Goal: Transaction & Acquisition: Purchase product/service

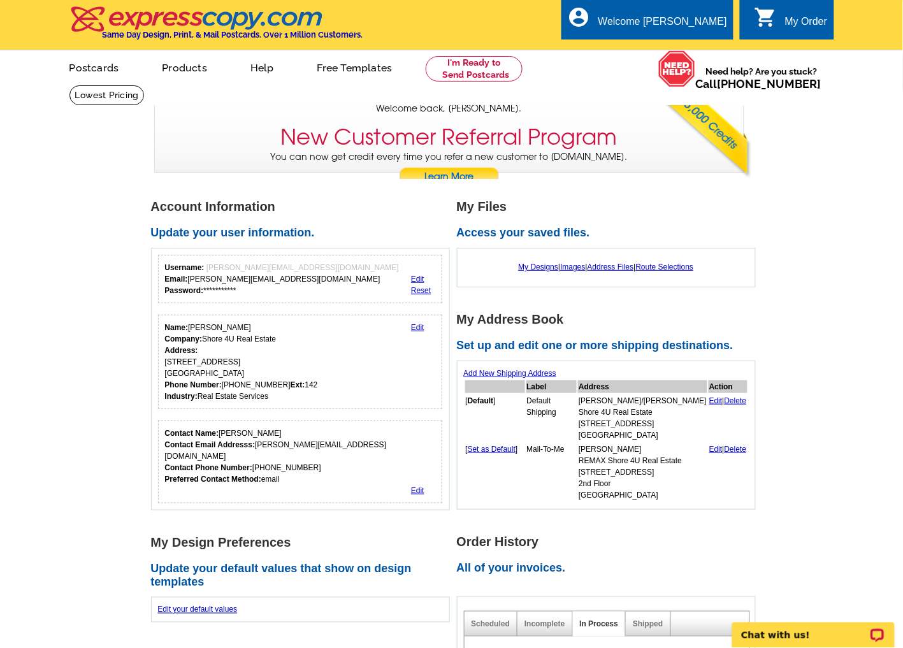
click at [806, 27] on div "My Order" at bounding box center [806, 25] width 43 height 18
click at [526, 265] on link "My Designs" at bounding box center [539, 266] width 40 height 9
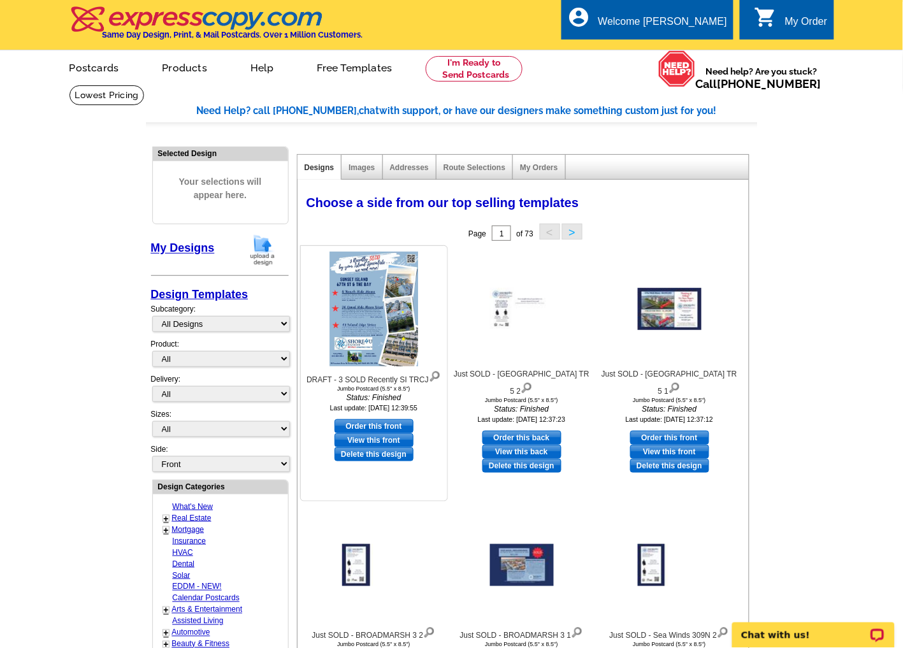
click at [385, 441] on link "View this front" at bounding box center [373, 440] width 79 height 14
drag, startPoint x: 383, startPoint y: 457, endPoint x: 527, endPoint y: 39, distance: 441.6
click at [383, 457] on link "Delete this design" at bounding box center [373, 454] width 79 height 14
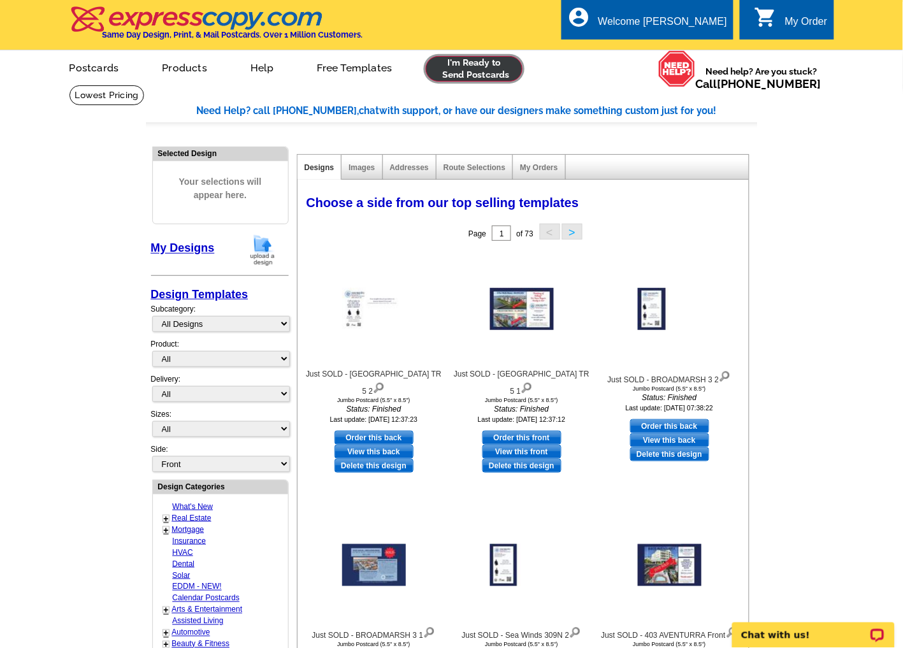
click at [480, 70] on link at bounding box center [474, 68] width 97 height 25
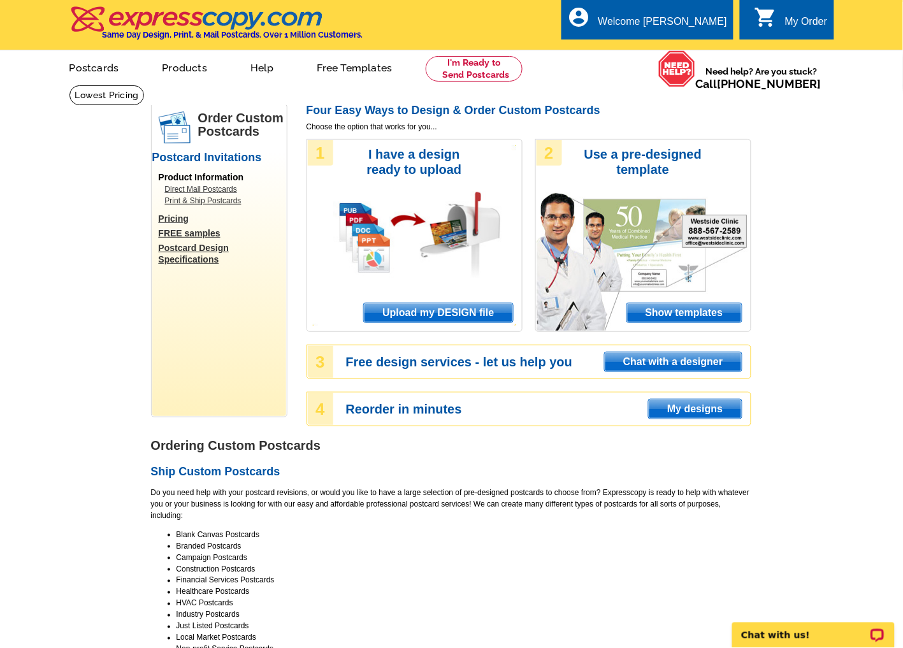
click at [428, 312] on span "Upload my DESIGN file" at bounding box center [438, 312] width 148 height 19
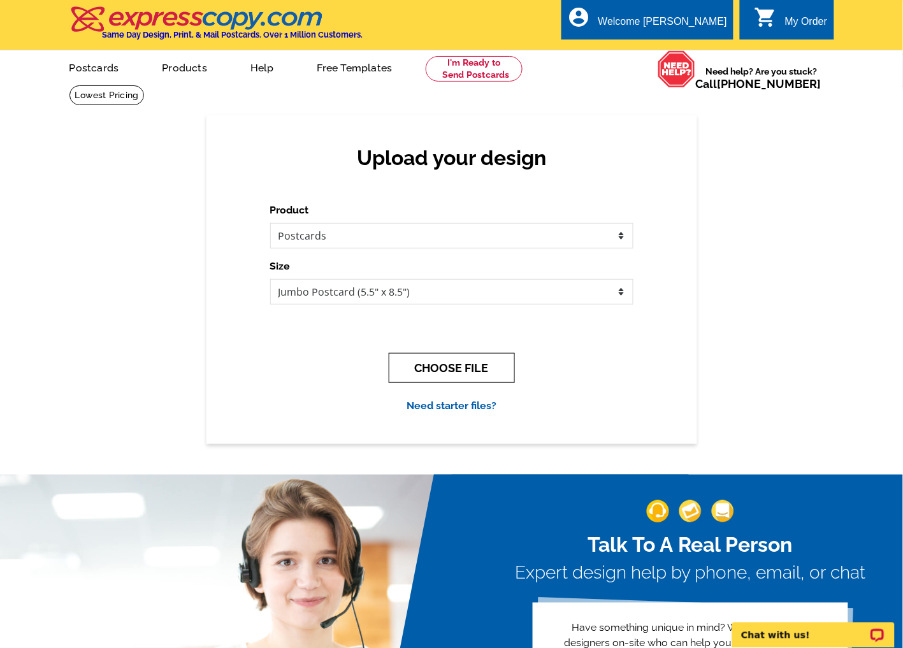
click at [449, 370] on button "CHOOSE FILE" at bounding box center [452, 368] width 126 height 30
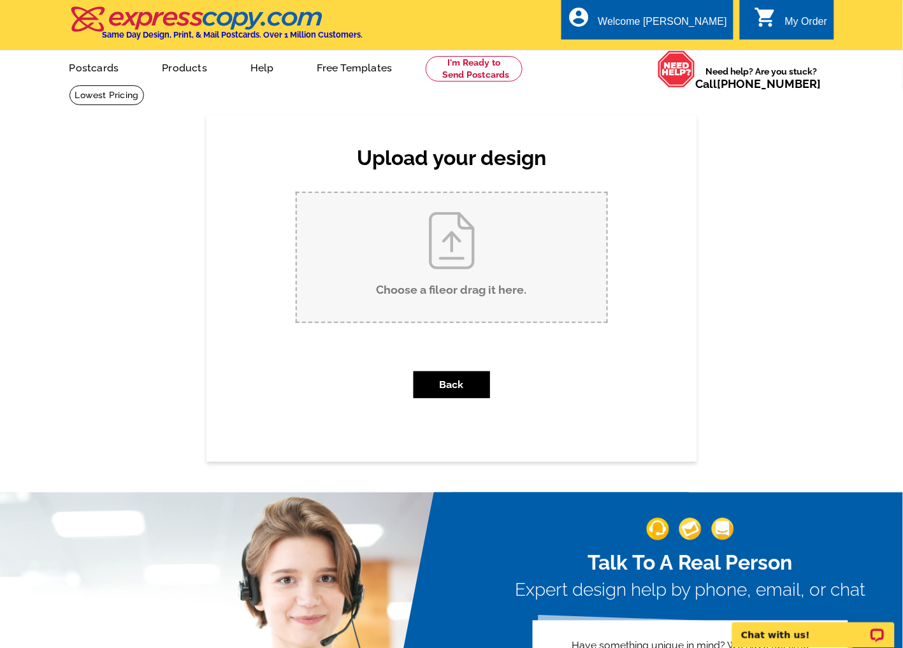
click at [461, 242] on input "Choose a file or drag it here ." at bounding box center [452, 257] width 310 height 129
type input "C:\fakepath\DRAFT - 3 SOLD Recently (SI) TRCJ rev.pdf"
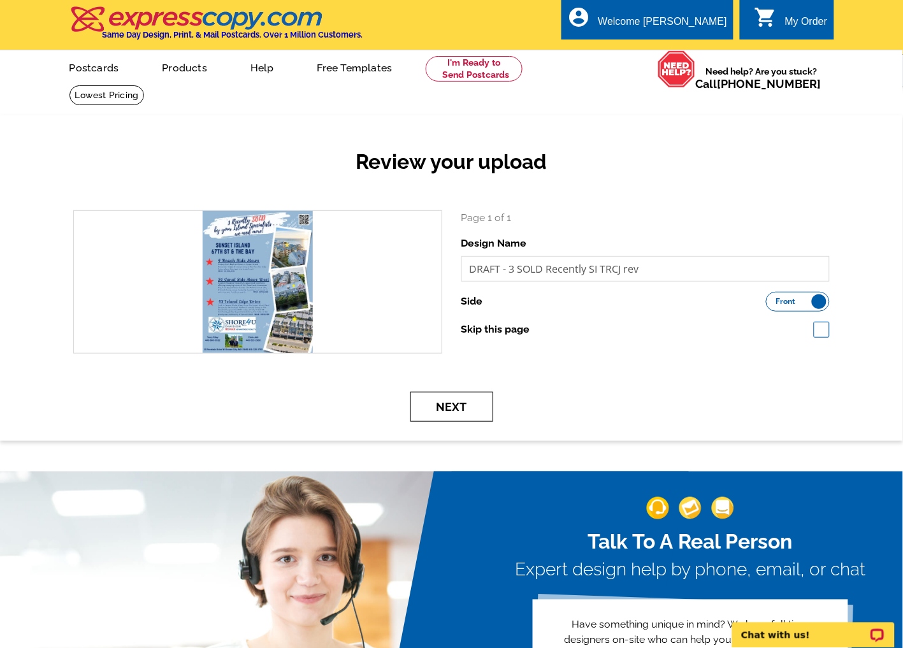
click at [480, 405] on button "Next" at bounding box center [451, 407] width 83 height 30
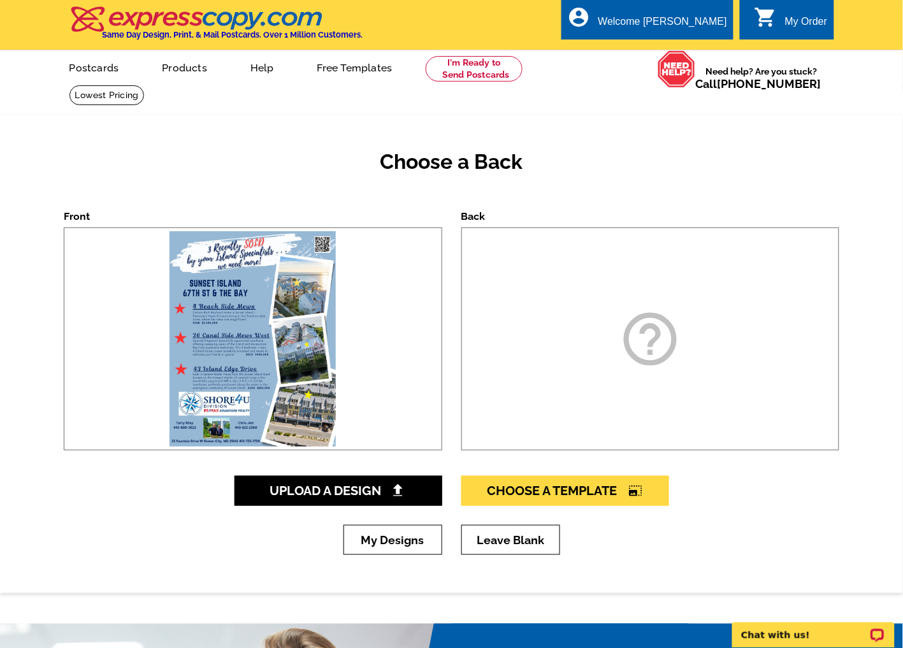
click at [653, 338] on icon "help_outline" at bounding box center [650, 339] width 64 height 64
click at [540, 488] on span "Choose A Template photo_size_select_large" at bounding box center [564, 490] width 155 height 15
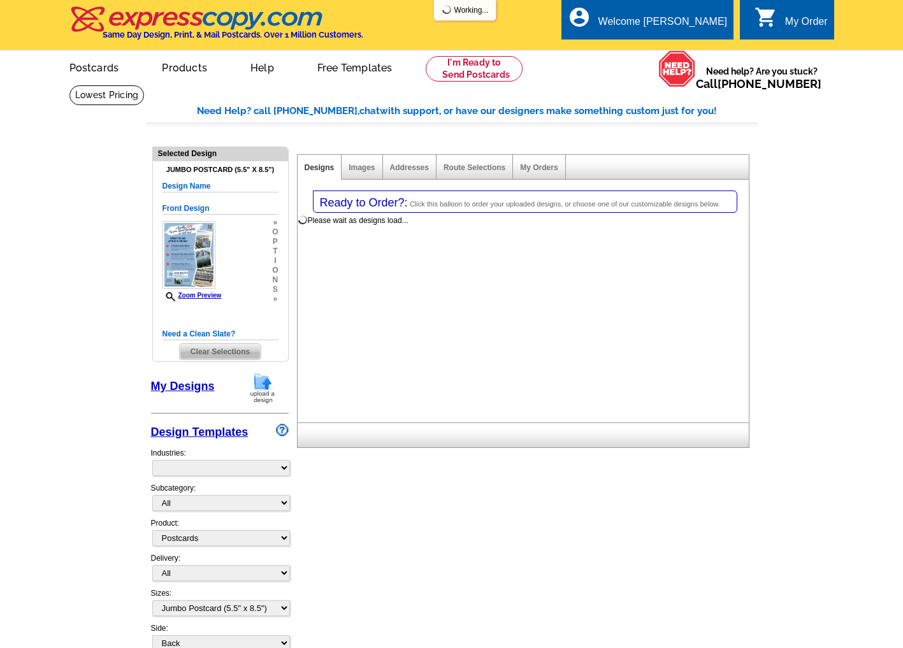
select select "1"
select select "2"
select select "back"
select select "785"
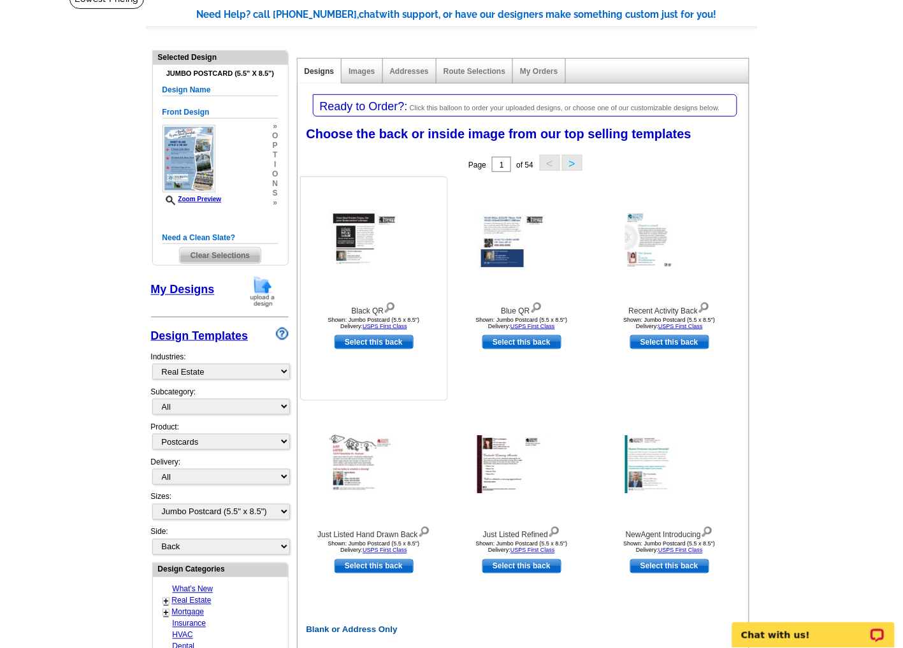
scroll to position [71, 0]
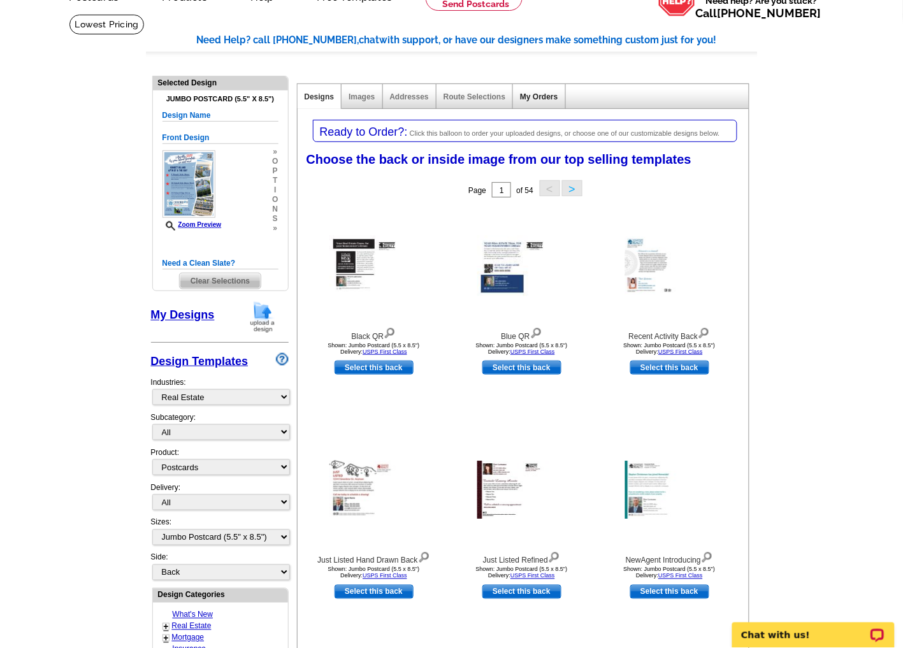
click at [536, 96] on link "My Orders" at bounding box center [539, 96] width 38 height 9
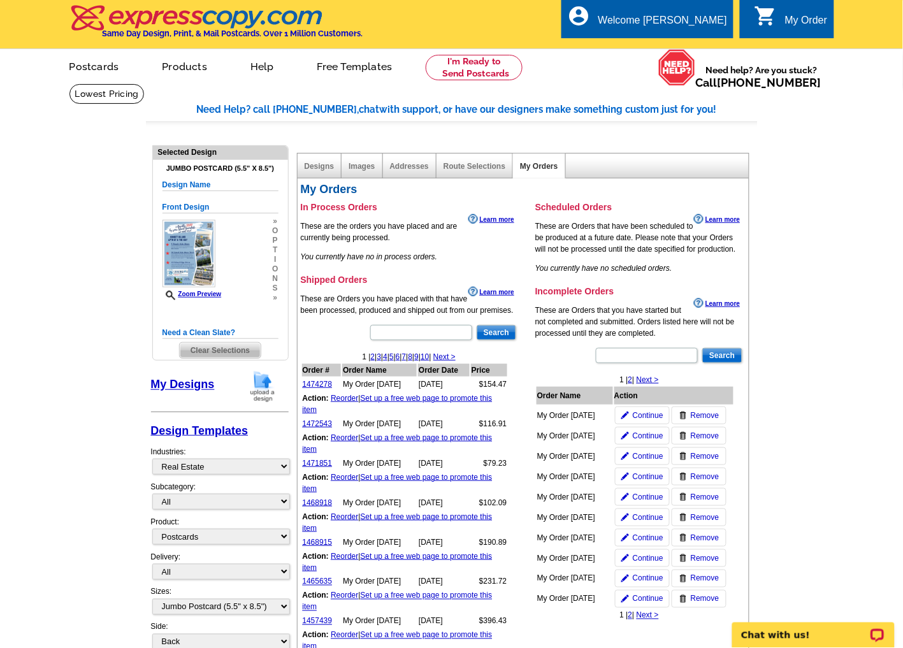
scroll to position [0, 0]
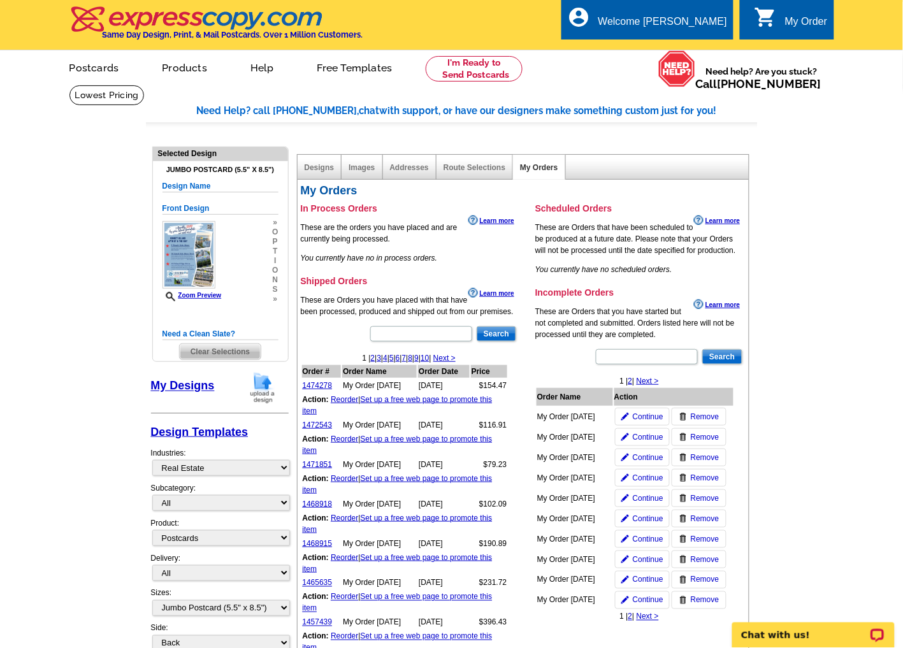
click at [212, 185] on h5 "Design Name" at bounding box center [220, 186] width 116 height 12
click at [202, 188] on h5 "Design Name" at bounding box center [220, 186] width 116 height 12
click at [315, 162] on div "Designs" at bounding box center [320, 167] width 45 height 25
click at [314, 168] on link "Designs" at bounding box center [320, 167] width 30 height 9
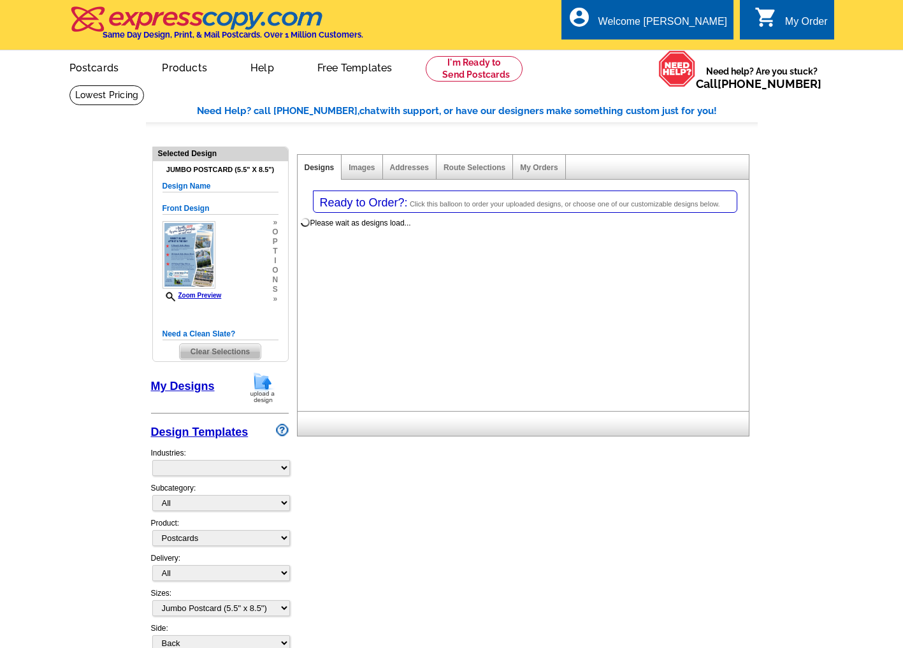
select select "1"
select select "2"
select select "back"
select select "785"
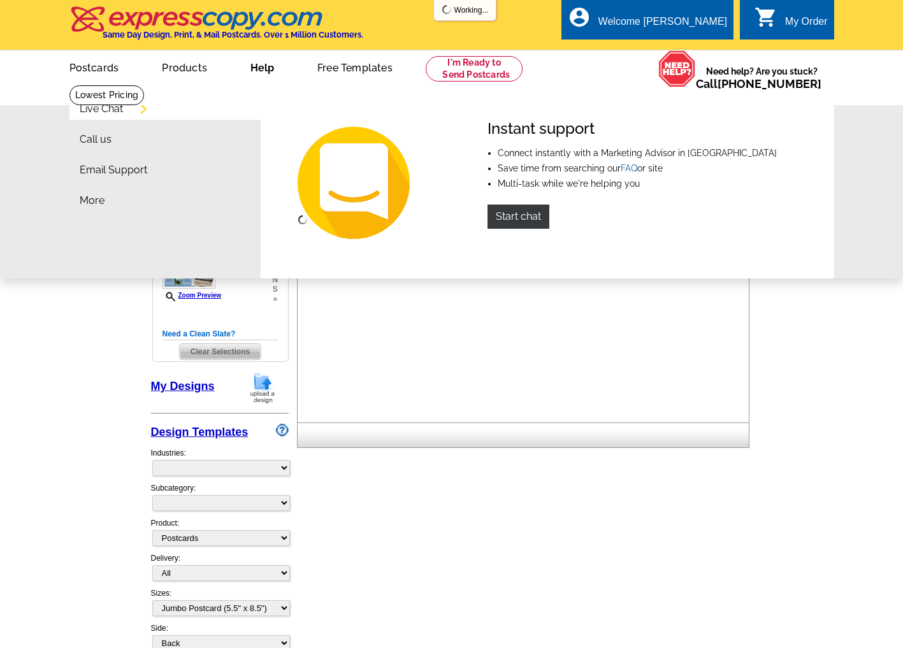
select select
select select "1"
select select "2"
select select "back"
select select "785"
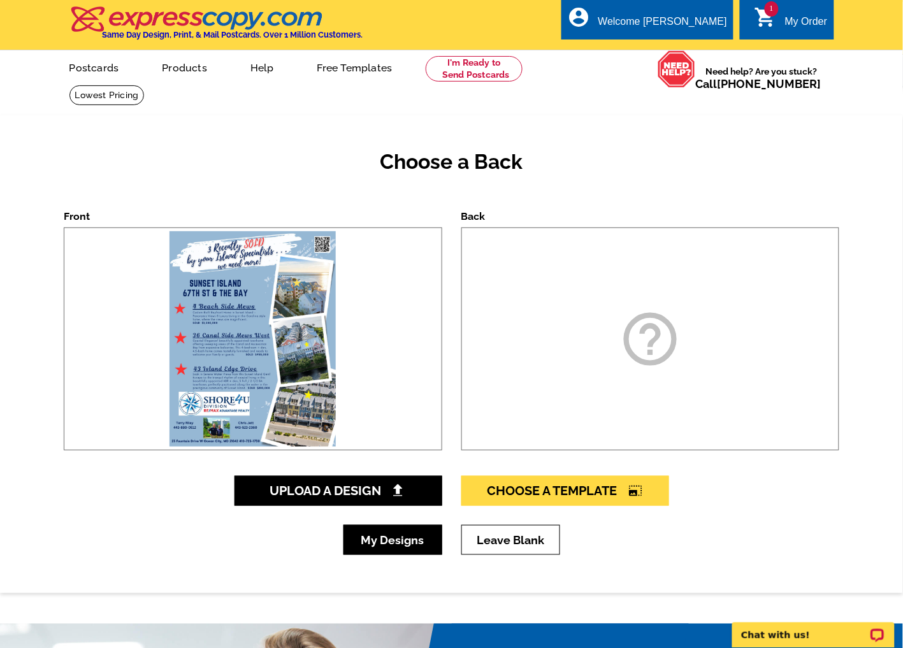
click at [380, 538] on link "My Designs" at bounding box center [392, 540] width 99 height 30
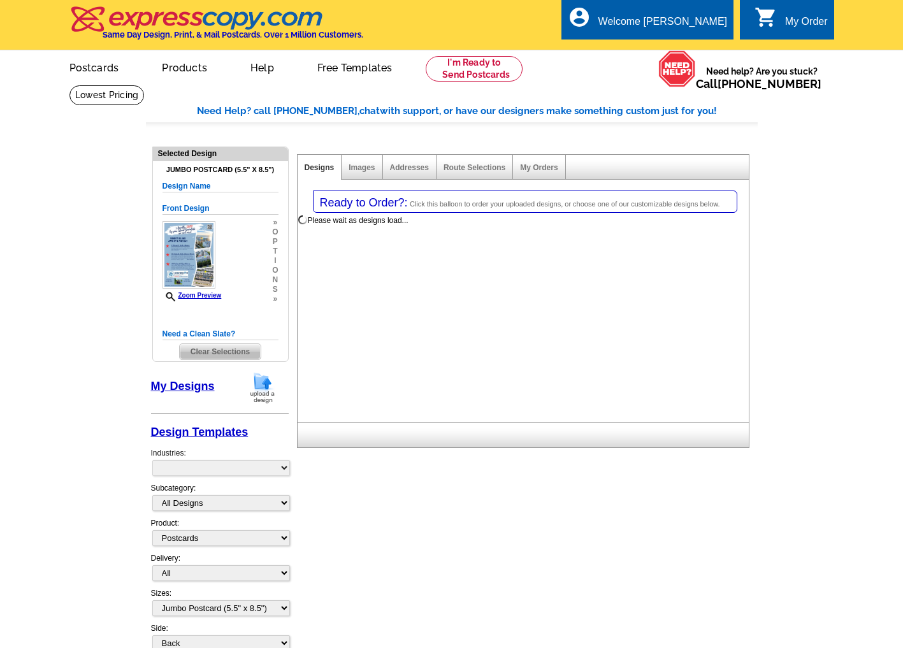
select select "1"
select select "2"
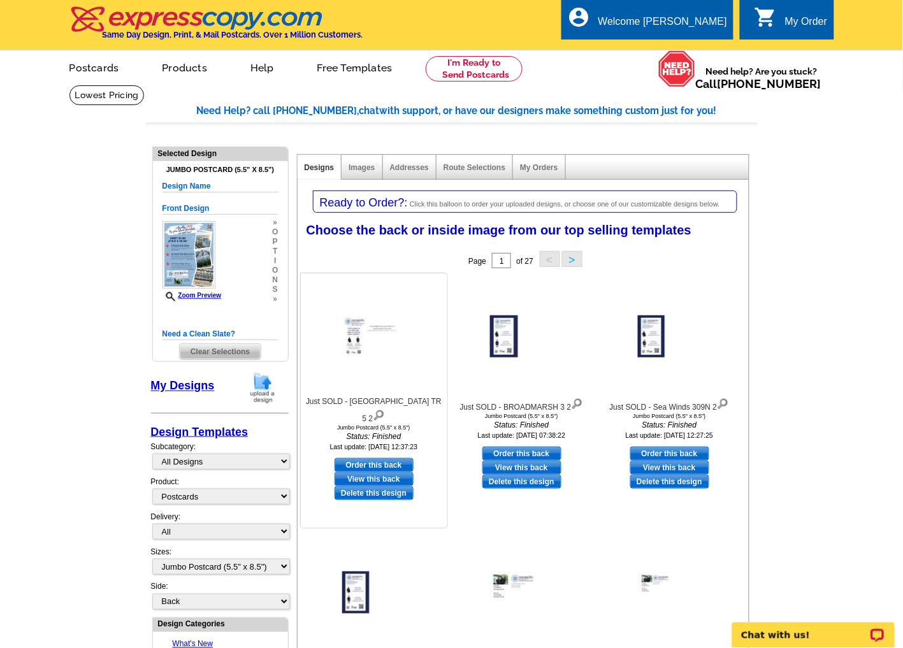
click at [369, 458] on link "Order this back" at bounding box center [373, 465] width 79 height 14
select select "front"
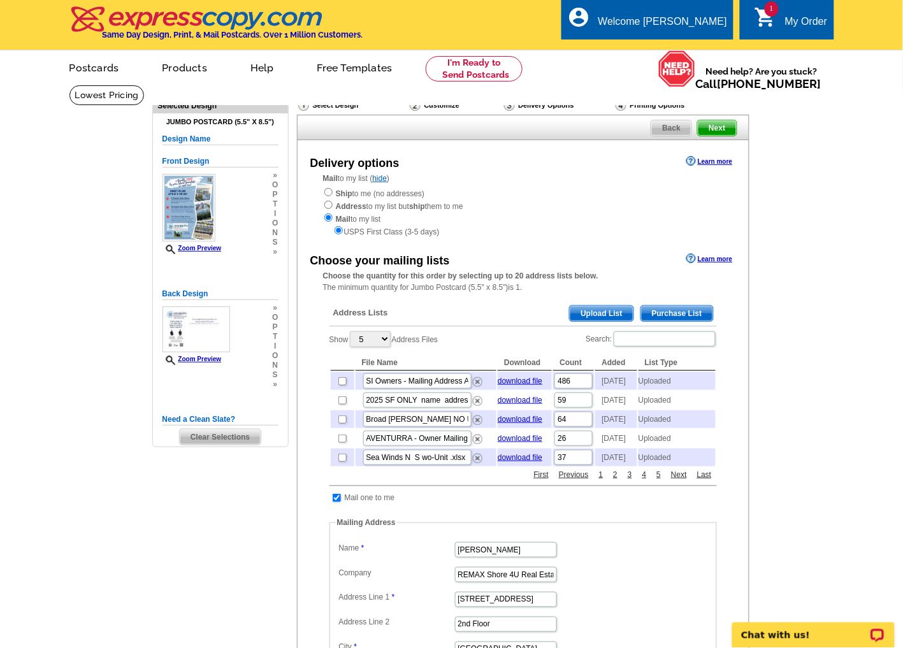
click at [836, 262] on main "Need Help? call 800-260-5887, chat with support, or have our designers make som…" at bounding box center [451, 501] width 903 height 832
click at [340, 381] on input "checkbox" at bounding box center [342, 381] width 8 height 8
checkbox input "true"
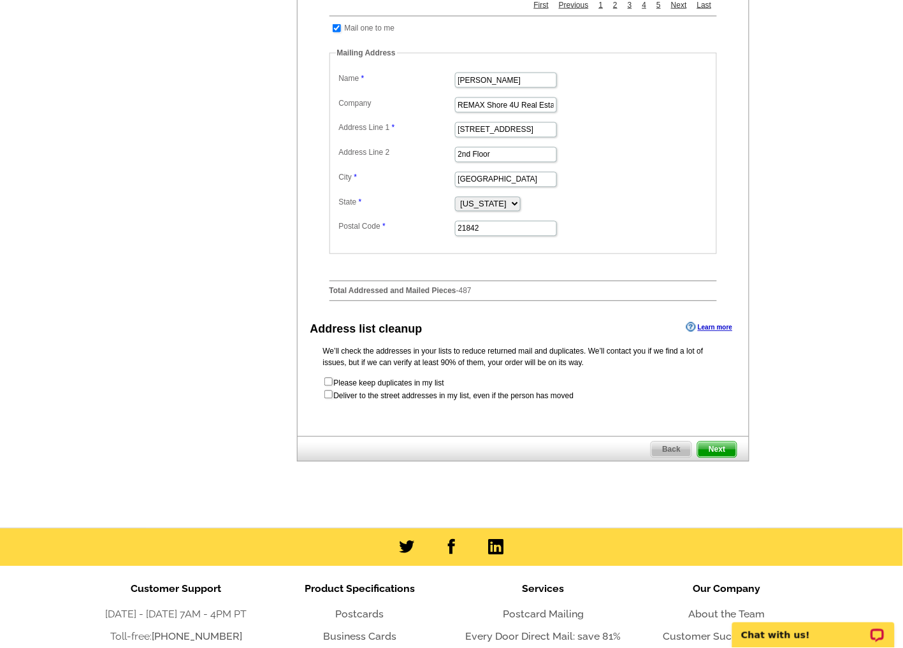
scroll to position [495, 0]
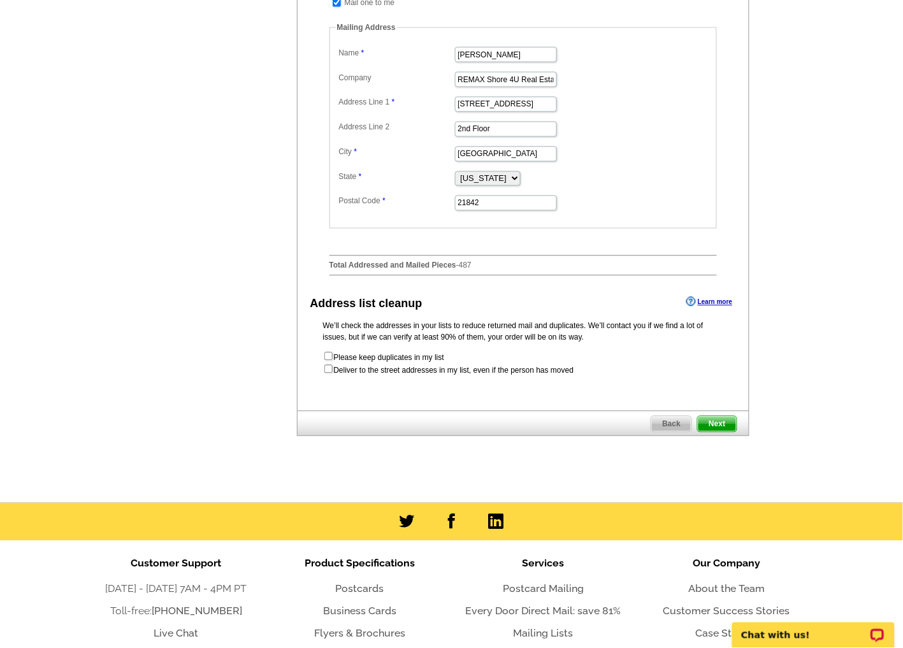
click at [716, 432] on span "Next" at bounding box center [717, 424] width 38 height 15
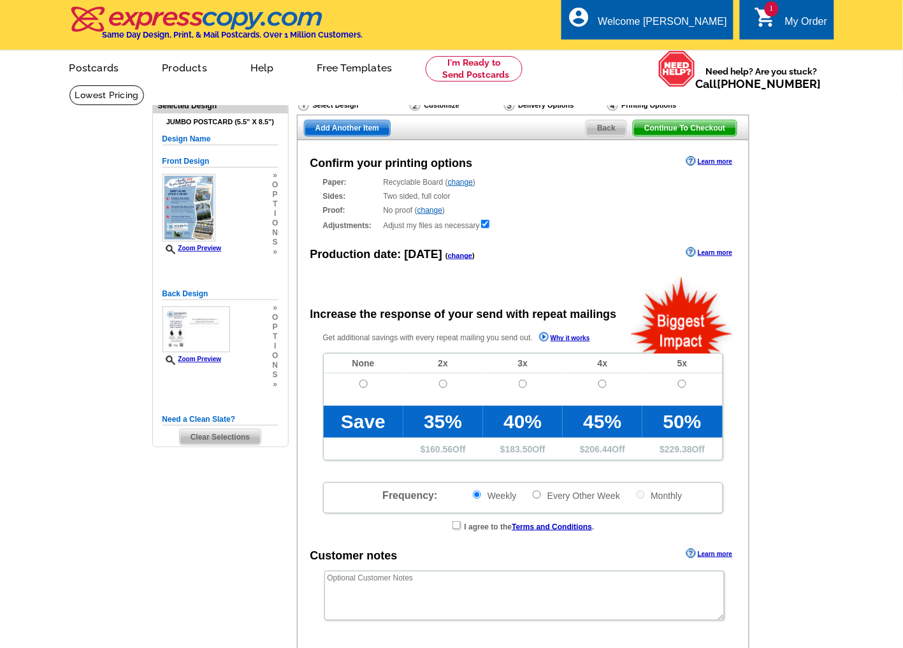
radio input "false"
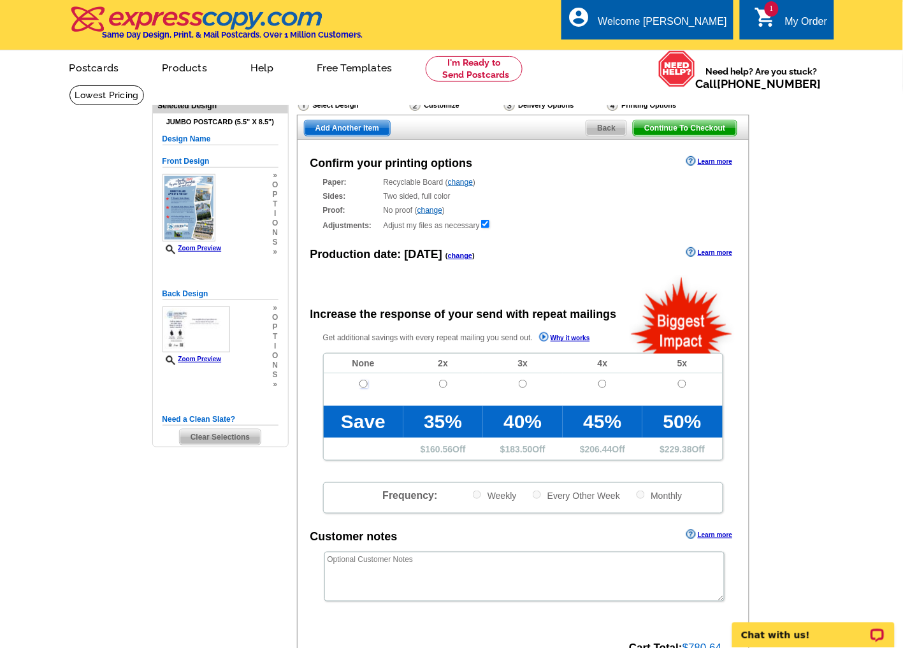
click at [362, 385] on input "radio" at bounding box center [363, 384] width 8 height 8
radio input "true"
click at [202, 358] on link "Zoom Preview" at bounding box center [191, 358] width 59 height 7
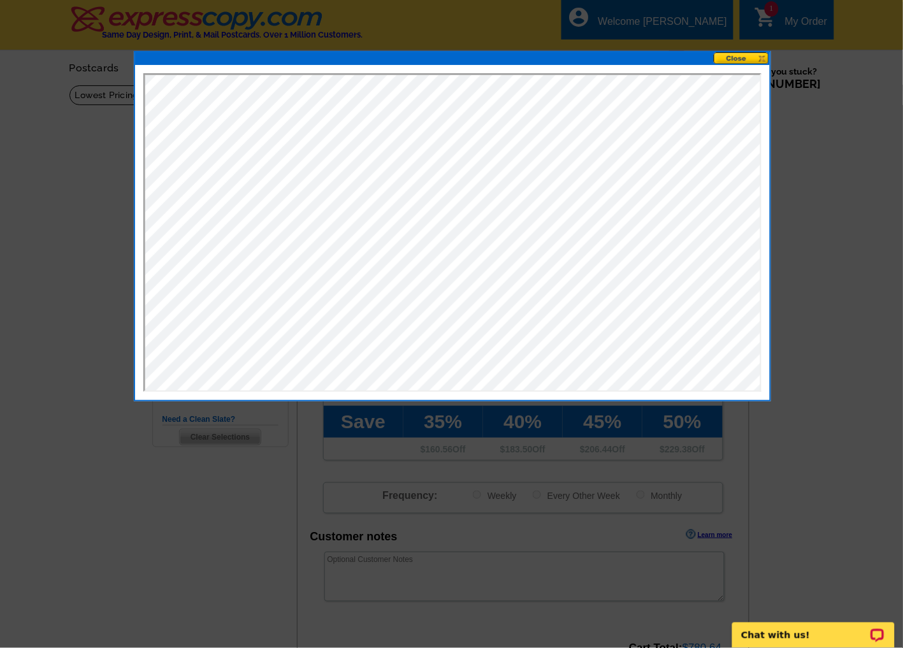
click at [742, 55] on button at bounding box center [741, 58] width 56 height 12
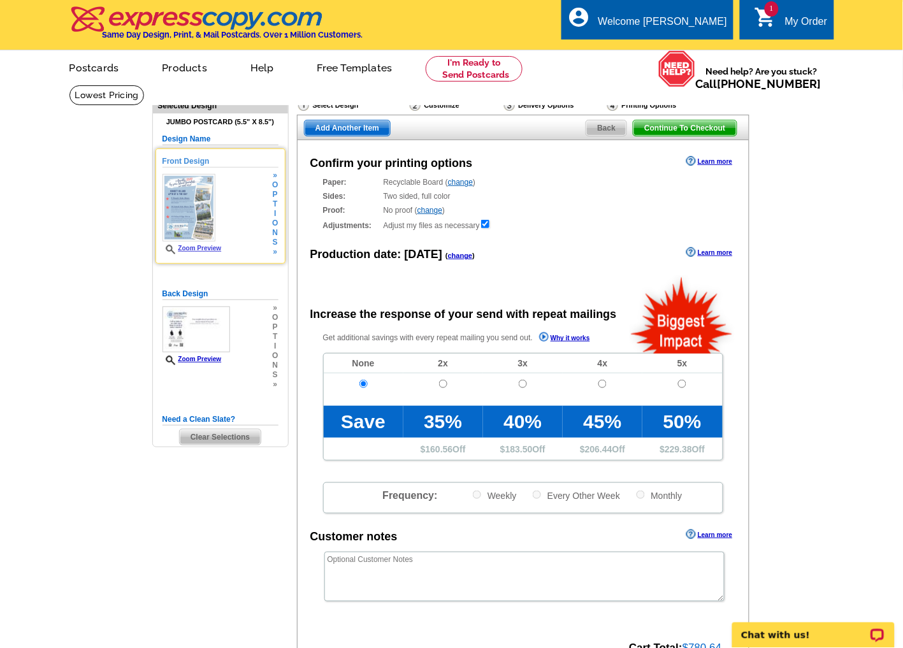
click at [207, 249] on link "Zoom Preview" at bounding box center [191, 248] width 59 height 7
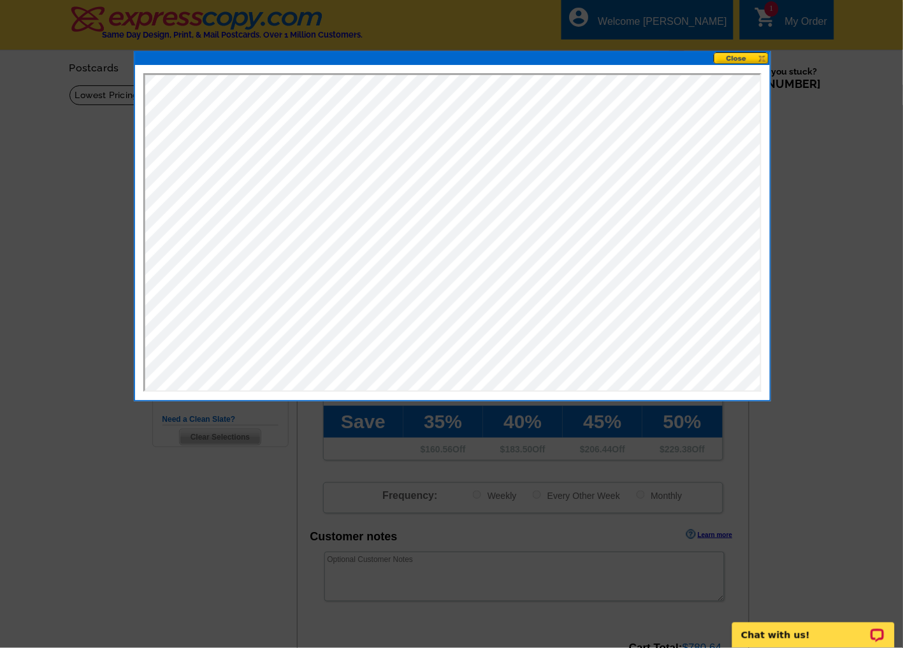
click at [734, 57] on button at bounding box center [741, 58] width 56 height 12
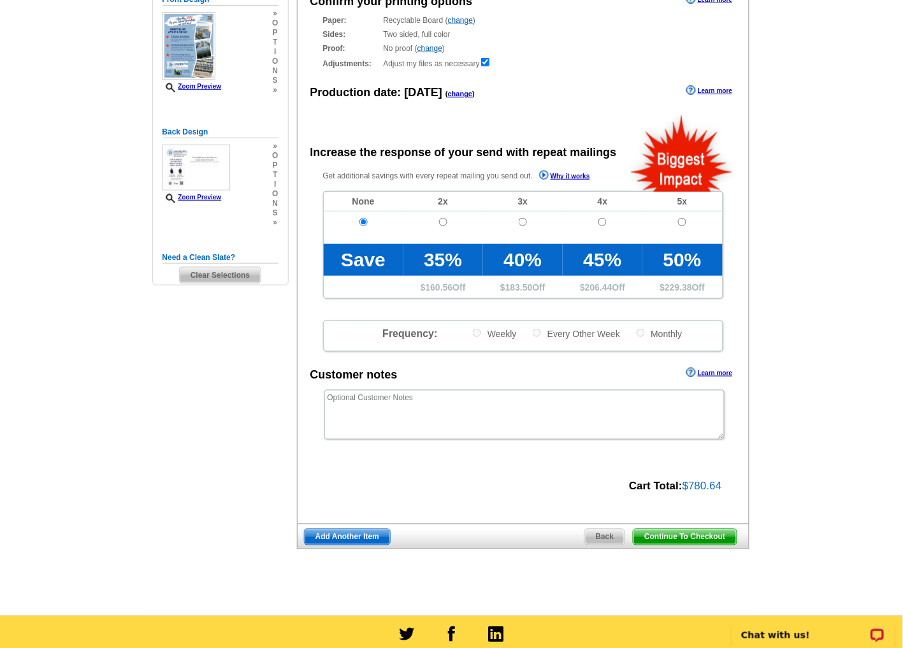
scroll to position [283, 0]
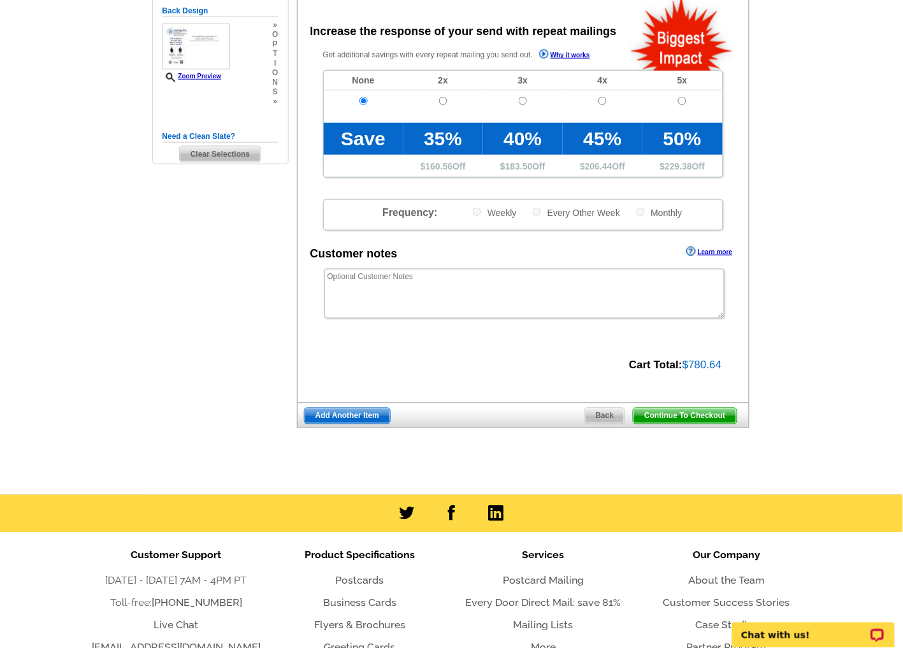
click at [691, 416] on span "Continue To Checkout" at bounding box center [684, 415] width 103 height 15
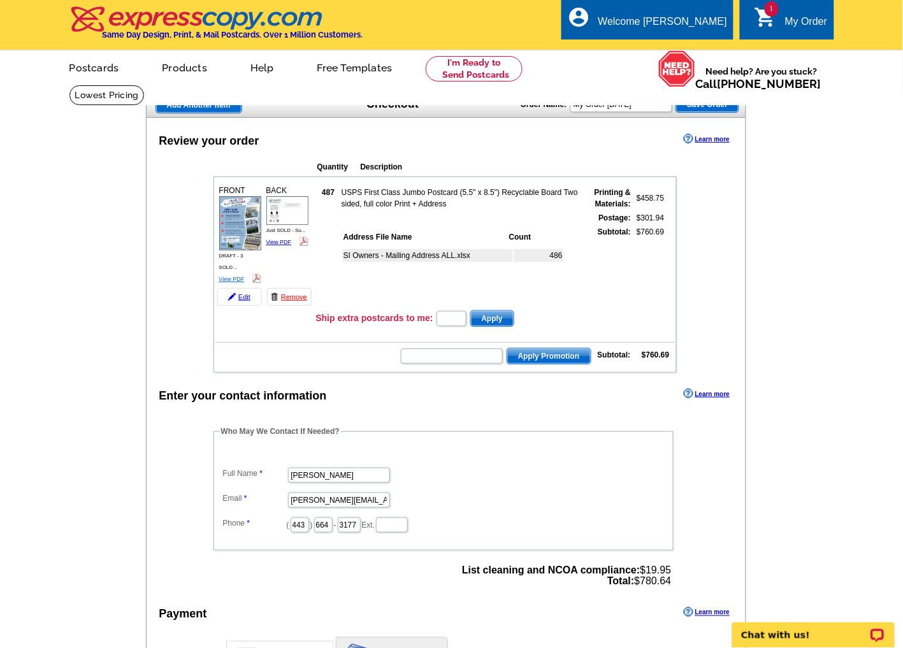
click at [234, 276] on link "View PDF" at bounding box center [231, 279] width 25 height 6
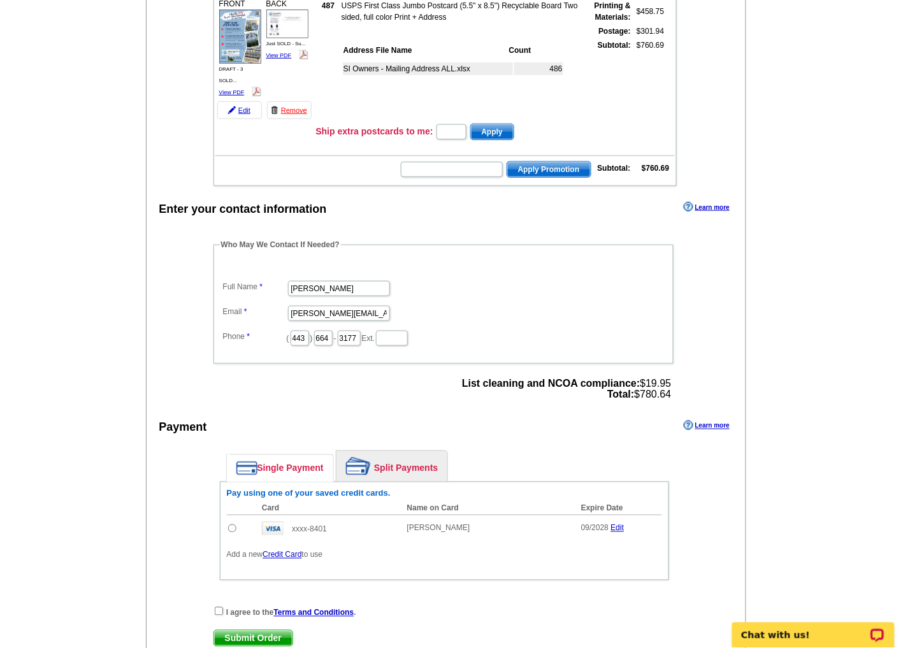
scroll to position [212, 0]
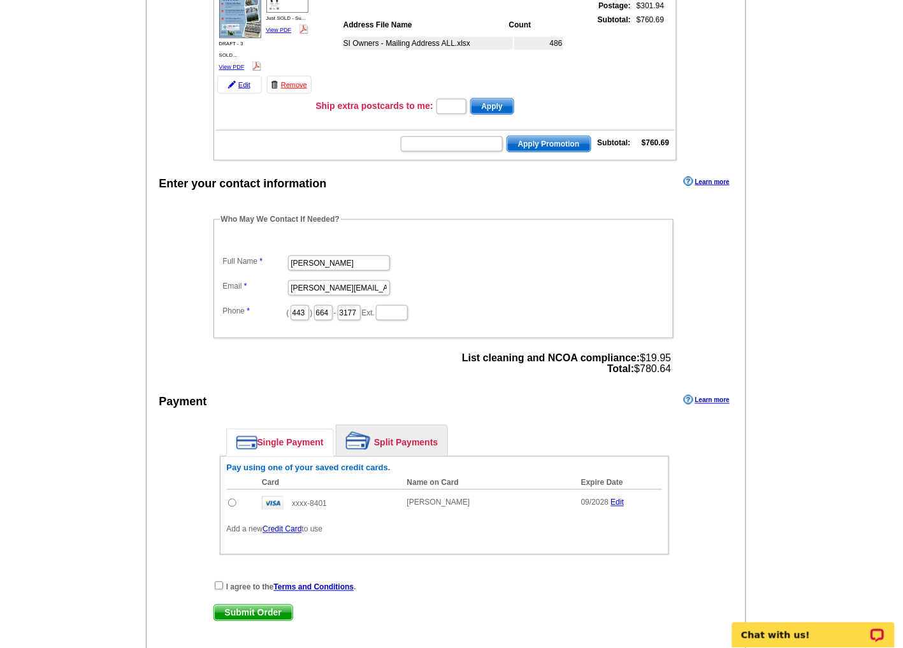
click at [233, 499] on input "radio" at bounding box center [232, 503] width 8 height 8
radio input "true"
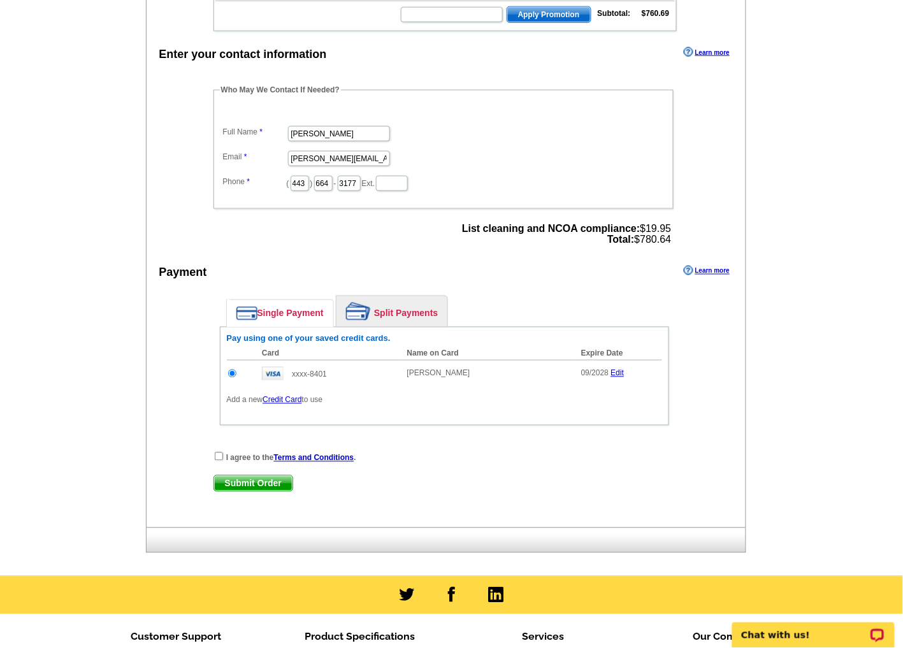
scroll to position [354, 0]
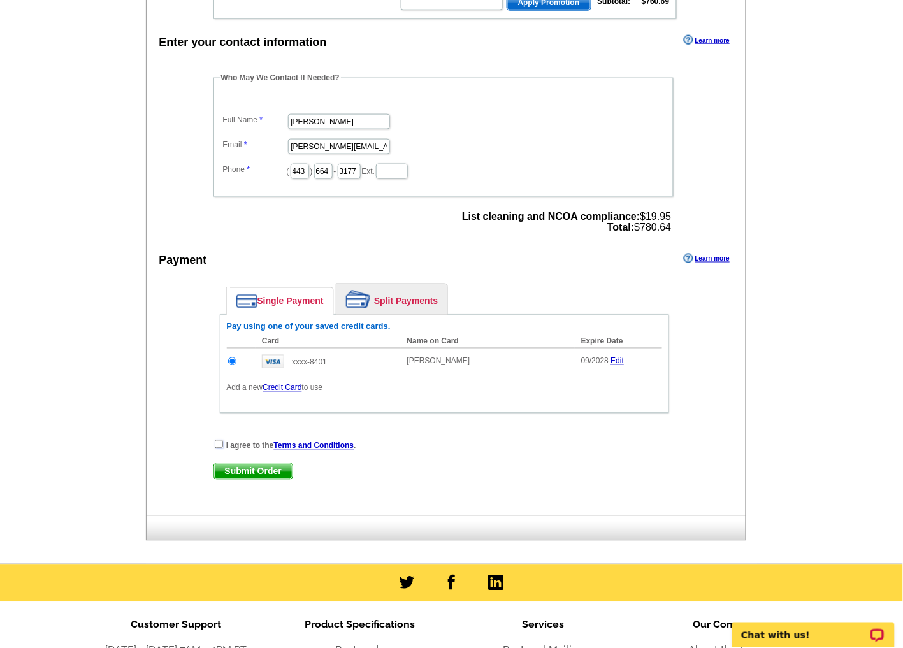
click at [215, 440] on input "checkbox" at bounding box center [219, 444] width 8 height 8
checkbox input "true"
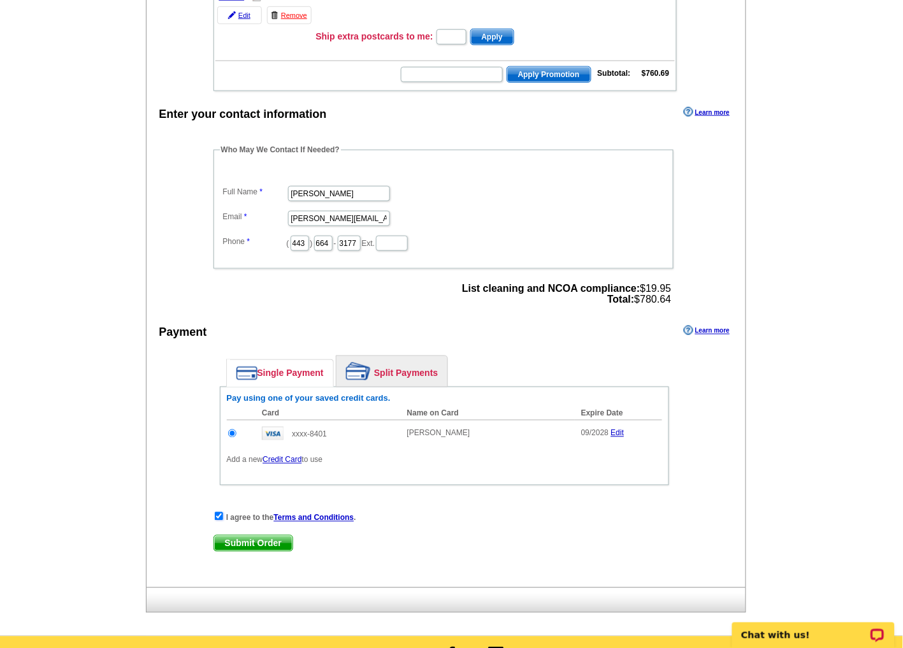
scroll to position [283, 0]
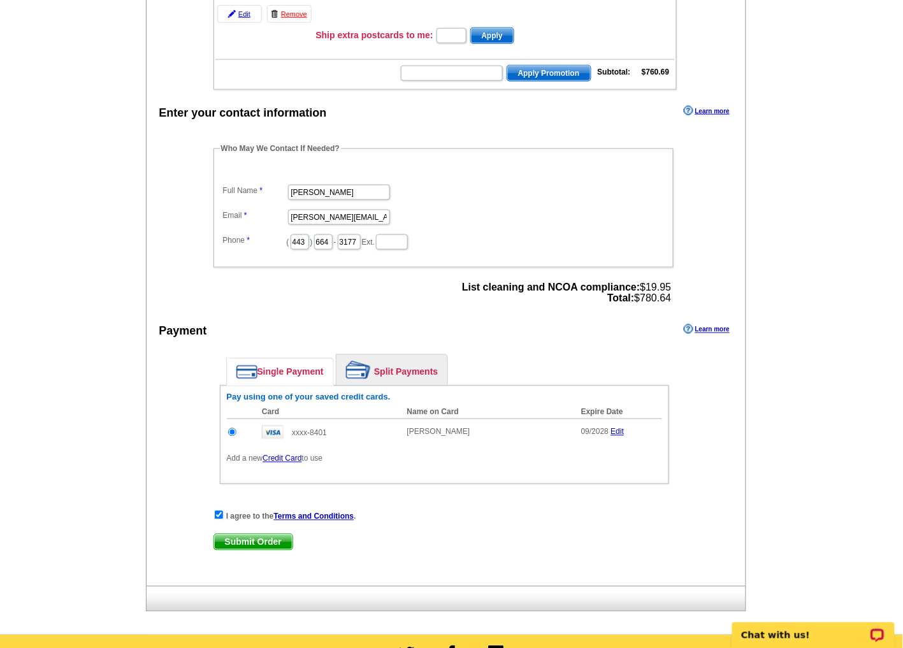
click at [258, 540] on span "Submit Order" at bounding box center [253, 541] width 78 height 15
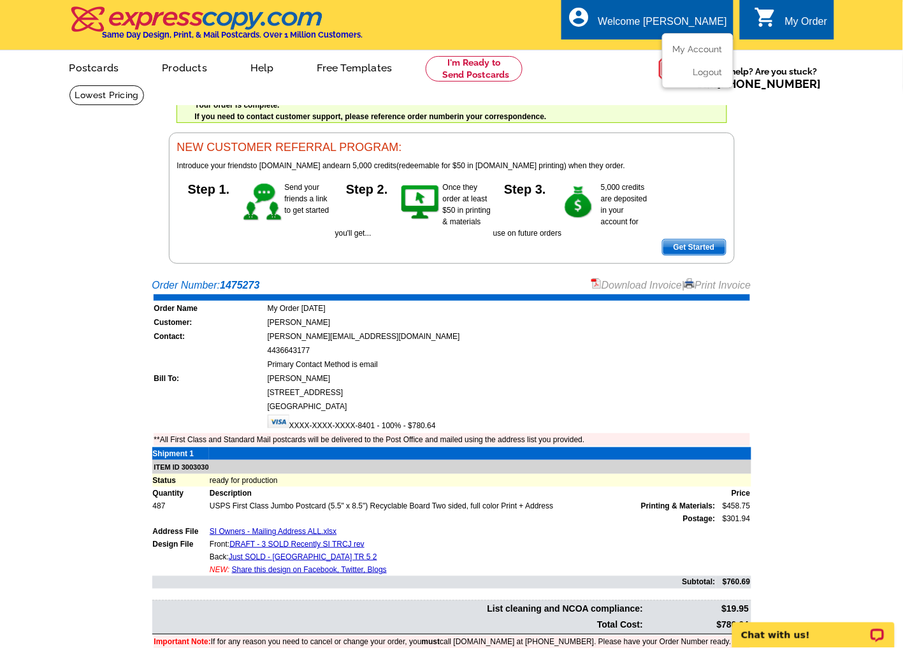
click at [689, 17] on div "Welcome [PERSON_NAME]" at bounding box center [662, 25] width 129 height 18
click at [701, 75] on link "Logout" at bounding box center [706, 71] width 32 height 11
